Goal: Find specific page/section: Find specific page/section

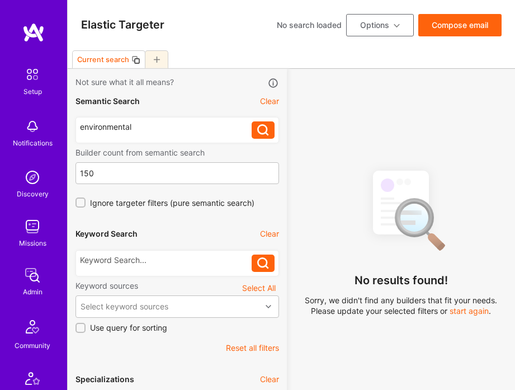
select select "7"
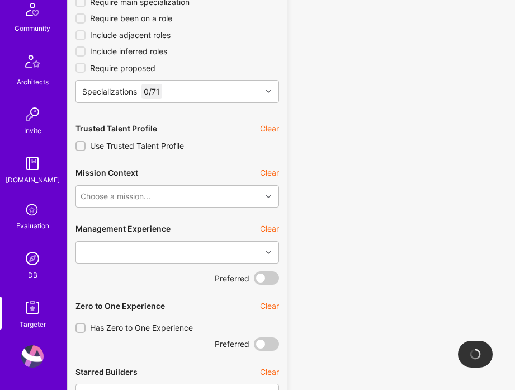
scroll to position [87, 0]
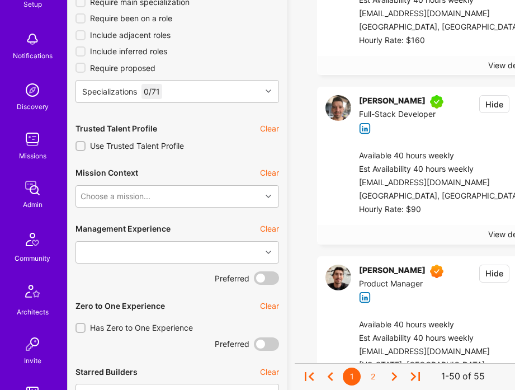
click at [33, 176] on div "Setup Notifications Discovery Missions Admin Community Architects Invite A.Guid…" at bounding box center [33, 266] width 67 height 583
click at [34, 184] on img at bounding box center [32, 188] width 22 height 22
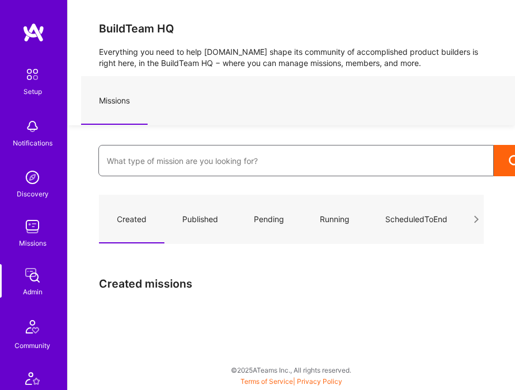
click at [195, 153] on input at bounding box center [296, 161] width 378 height 27
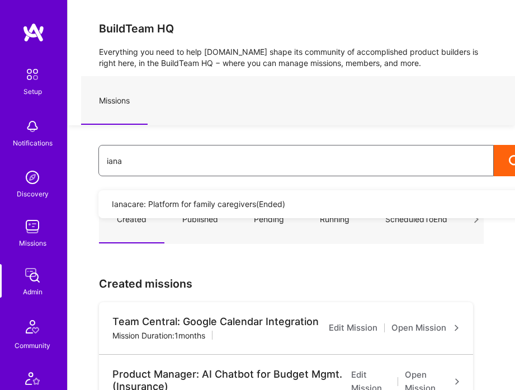
type input "iana"
click at [197, 206] on link "Ianacare: Platform for family caregivers ( Ended )" at bounding box center [362, 204] width 528 height 28
click at [197, 190] on link "Ianacare: Platform for family caregivers ( Ended )" at bounding box center [362, 204] width 528 height 28
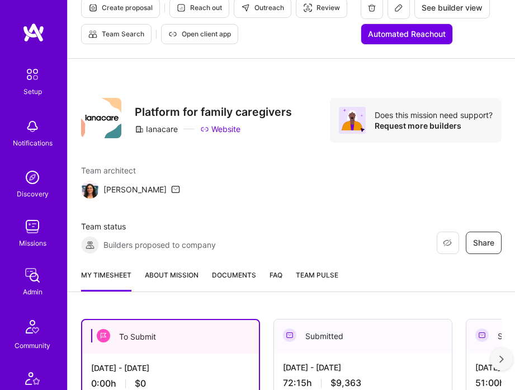
scroll to position [30, 0]
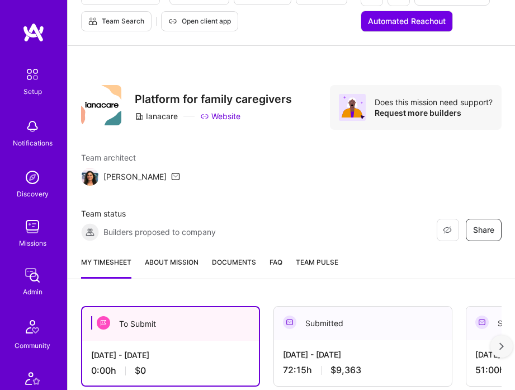
click at [168, 264] on link "About Mission" at bounding box center [172, 268] width 54 height 22
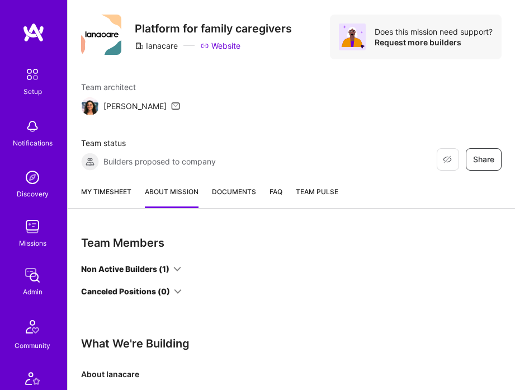
scroll to position [126, 0]
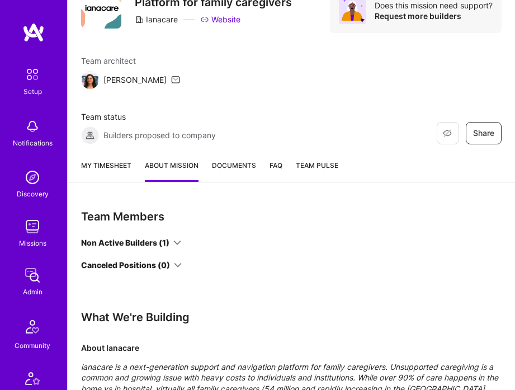
click at [164, 238] on div "Non Active Builders (1)" at bounding box center [125, 242] width 88 height 11
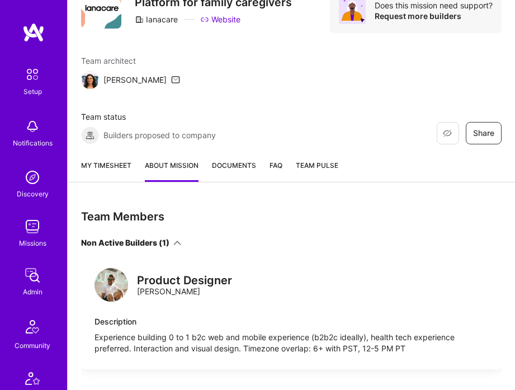
drag, startPoint x: 139, startPoint y: 293, endPoint x: 218, endPoint y: 293, distance: 79.4
click at [218, 293] on div "Product Designer [PERSON_NAME]" at bounding box center [184, 286] width 95 height 22
copy div "[PERSON_NAME]"
